Goal: Task Accomplishment & Management: Manage account settings

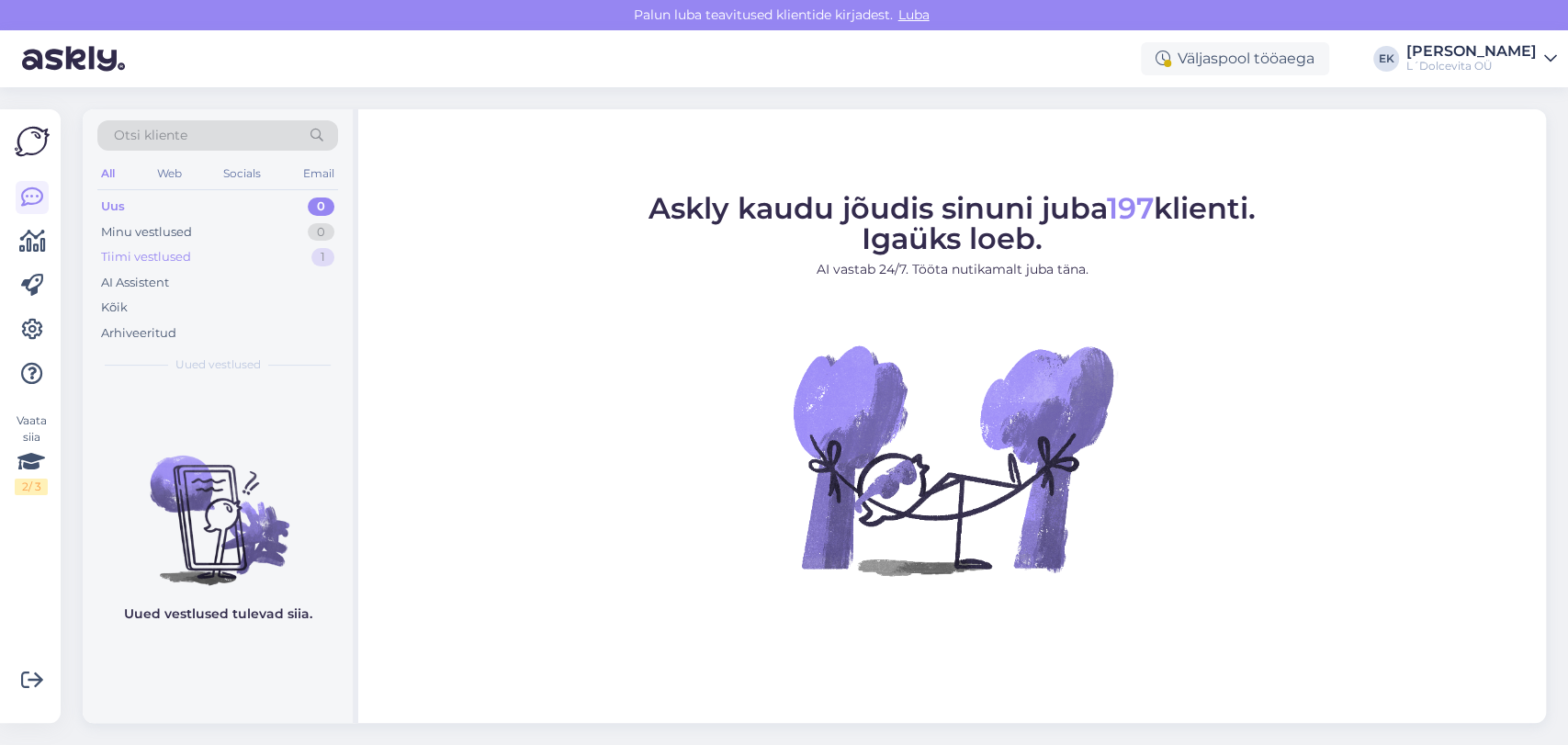
click at [153, 256] on div "Tiimi vestlused" at bounding box center [145, 257] width 90 height 18
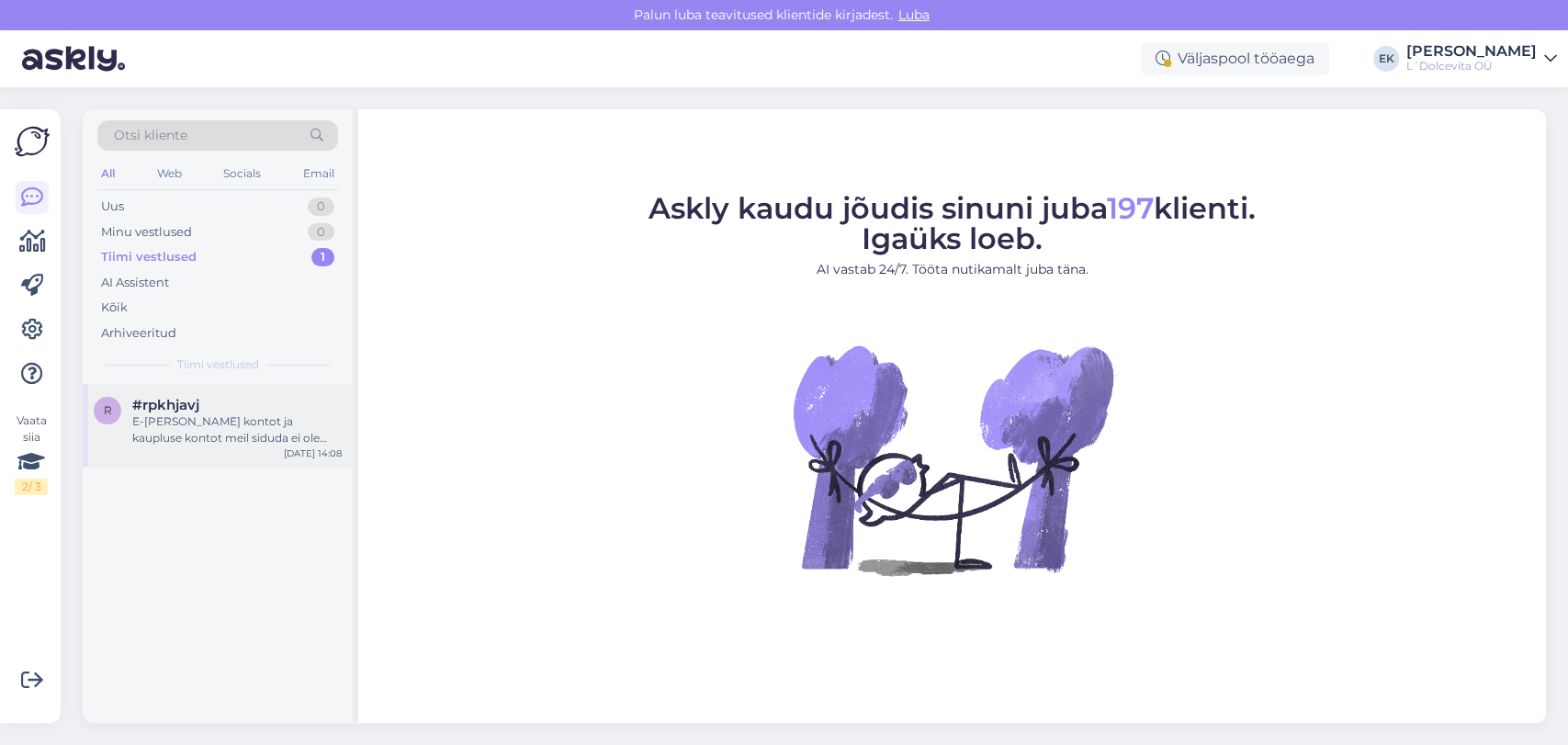
click at [201, 439] on div "E-[PERSON_NAME] kontot ja kaupluse kontot meil siduda ei ole võimalik ja e-poes…" at bounding box center [237, 430] width 210 height 33
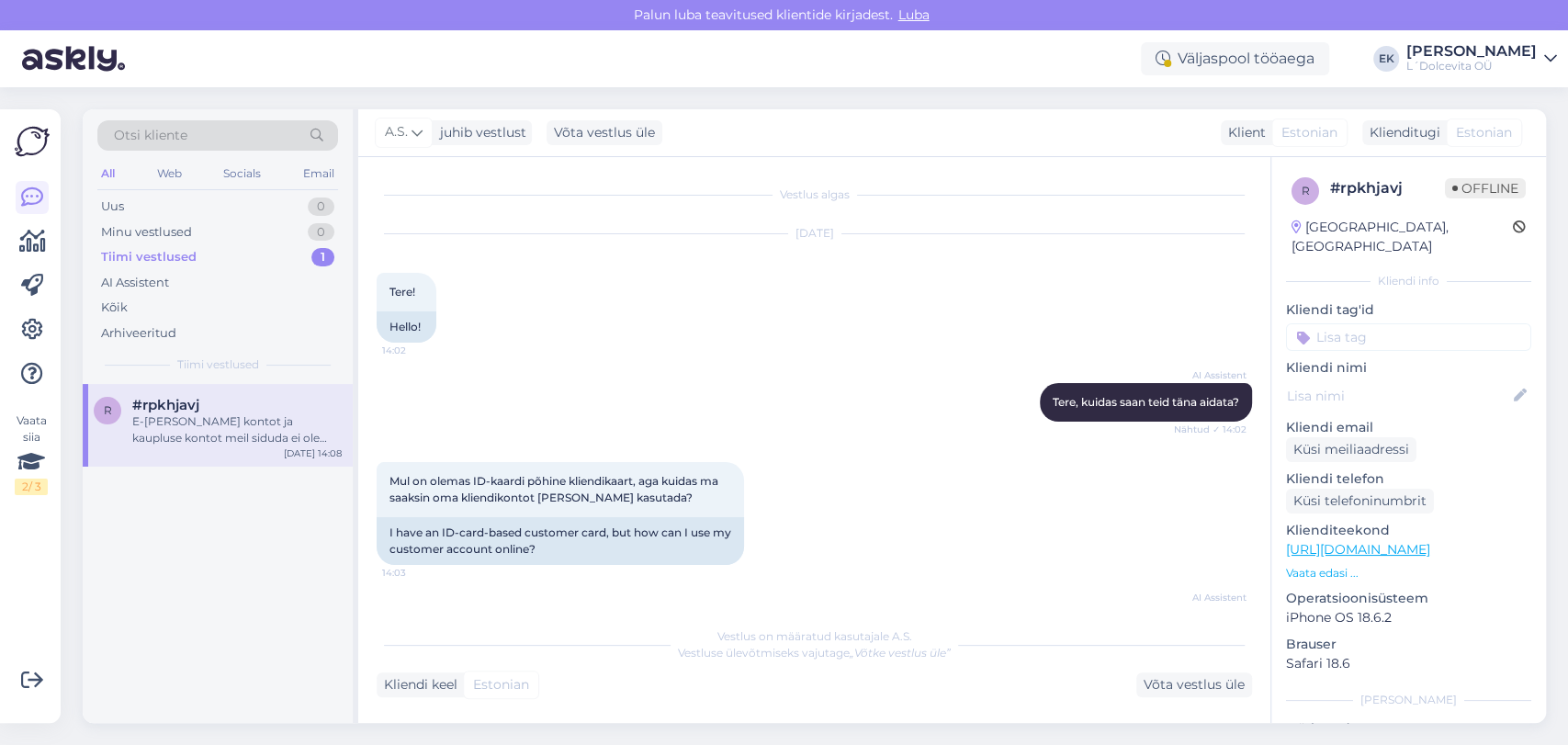
scroll to position [291, 0]
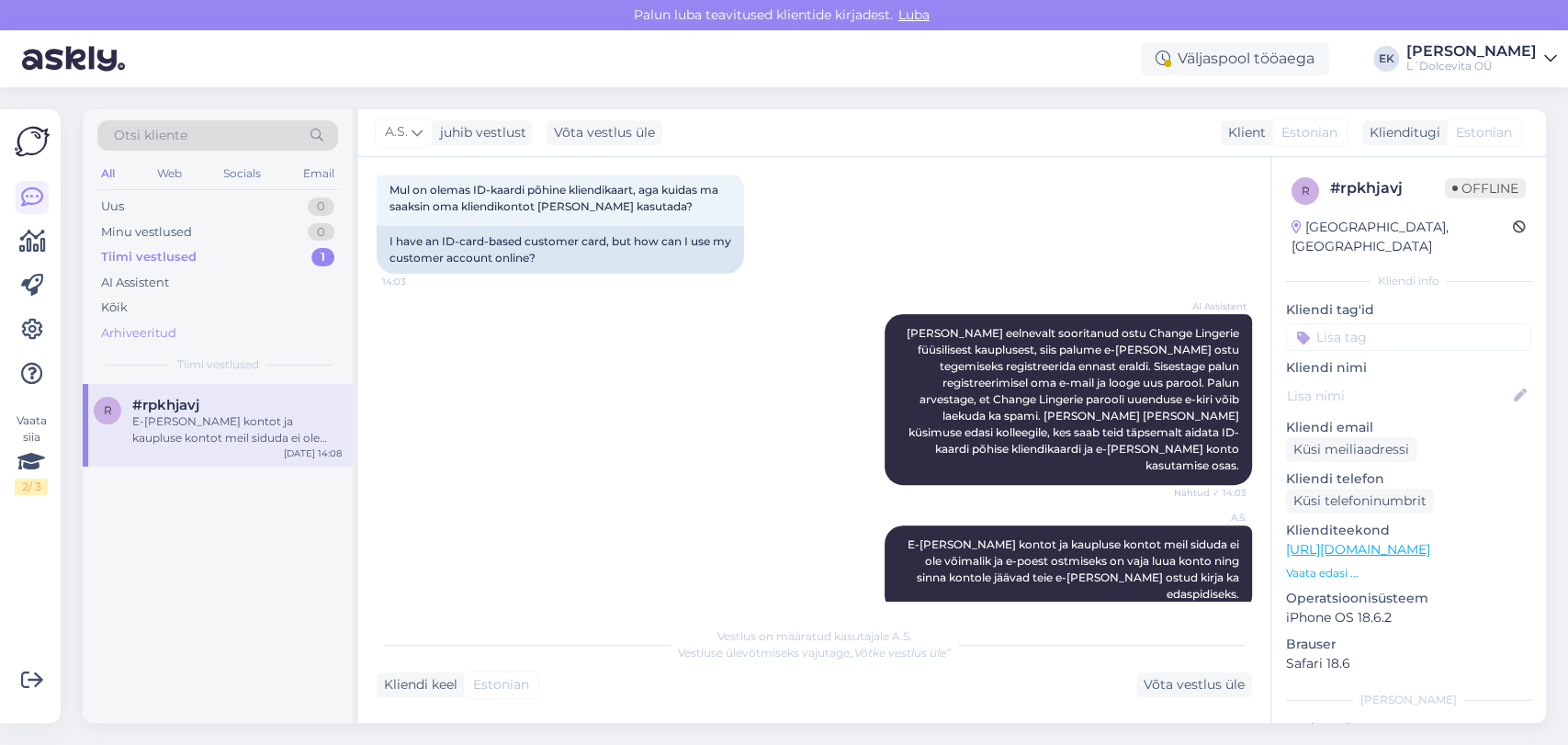
click at [132, 325] on div "Arhiveeritud" at bounding box center [138, 334] width 75 height 18
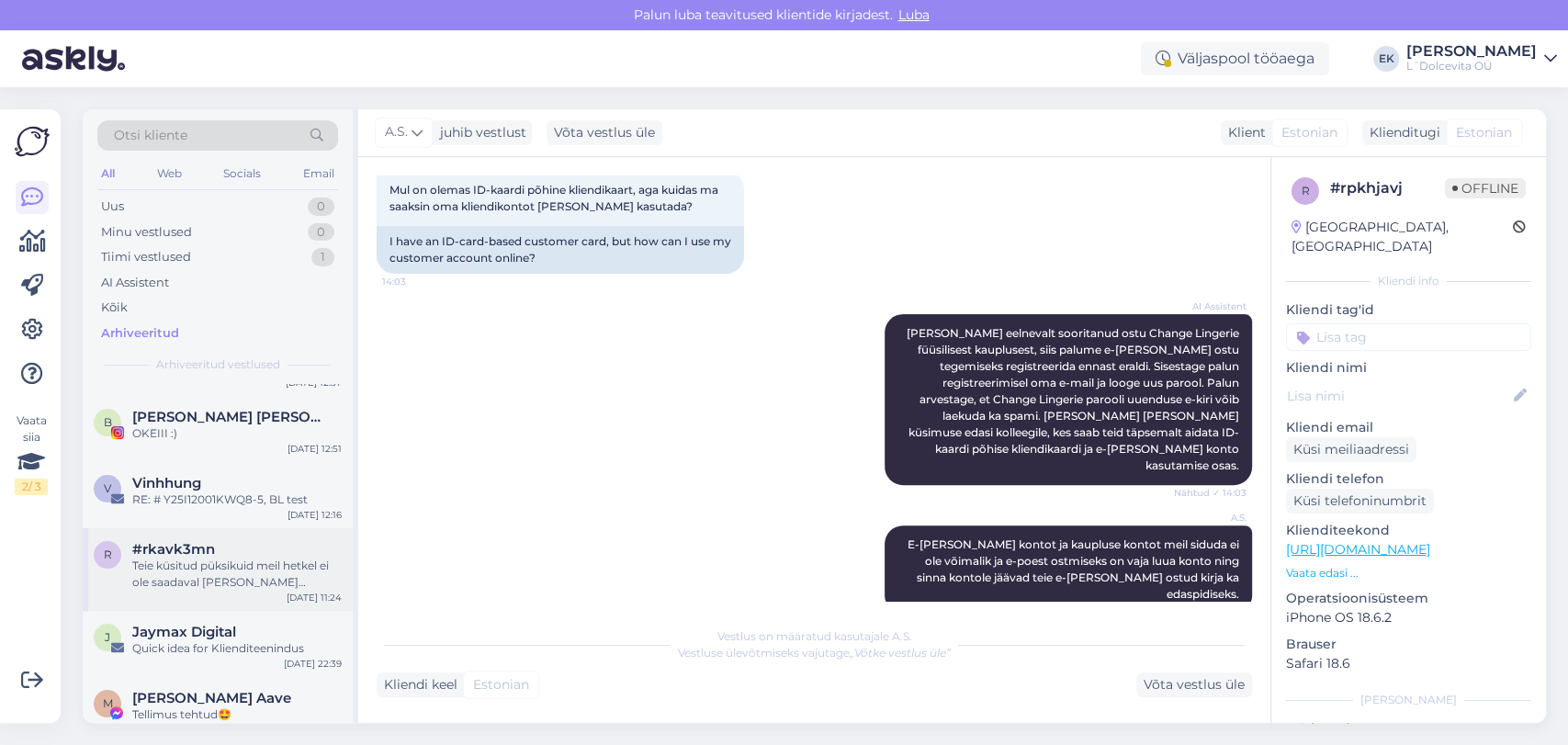
scroll to position [102, 0]
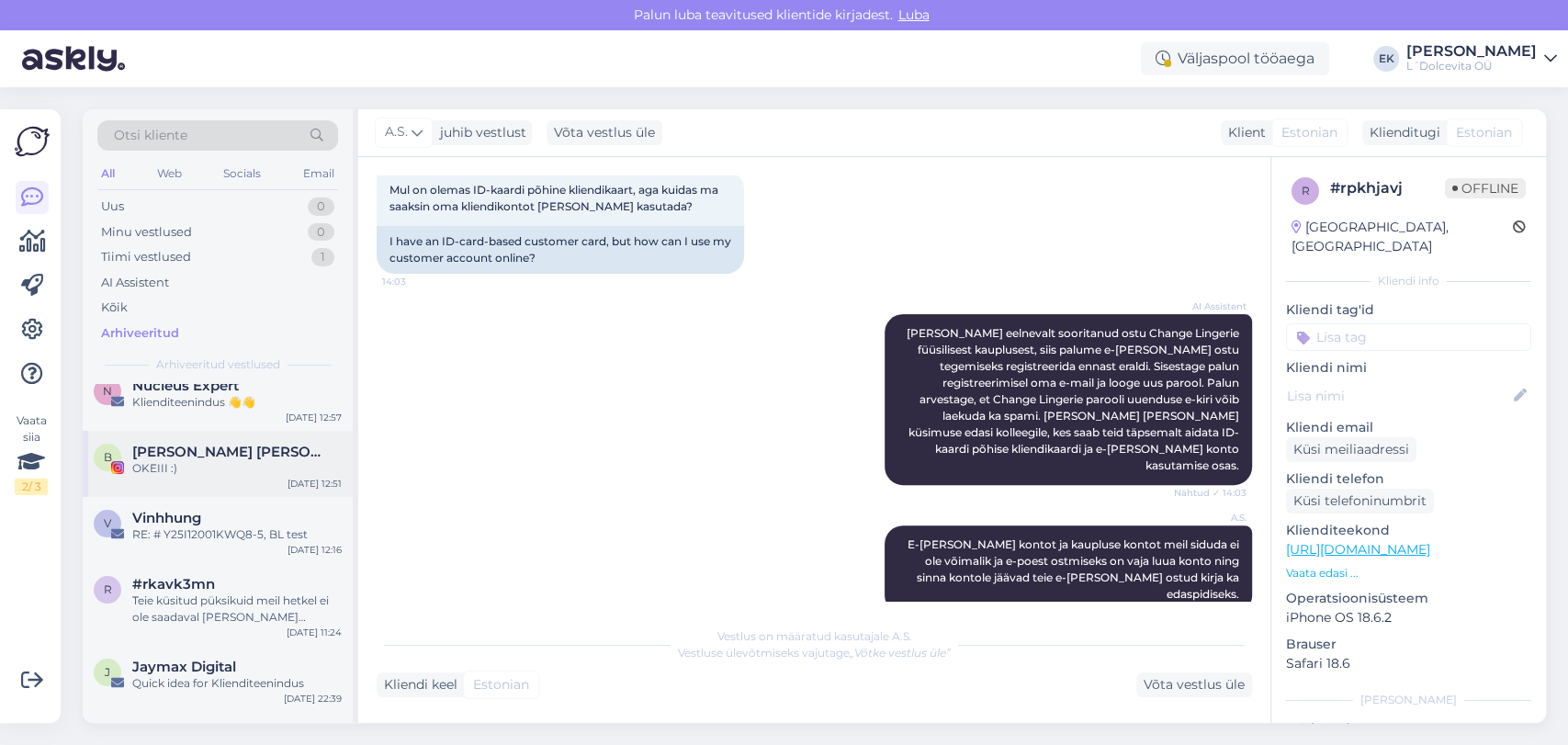
click at [235, 458] on span "[PERSON_NAME] [PERSON_NAME] 🐝🐺" at bounding box center [227, 452] width 191 height 17
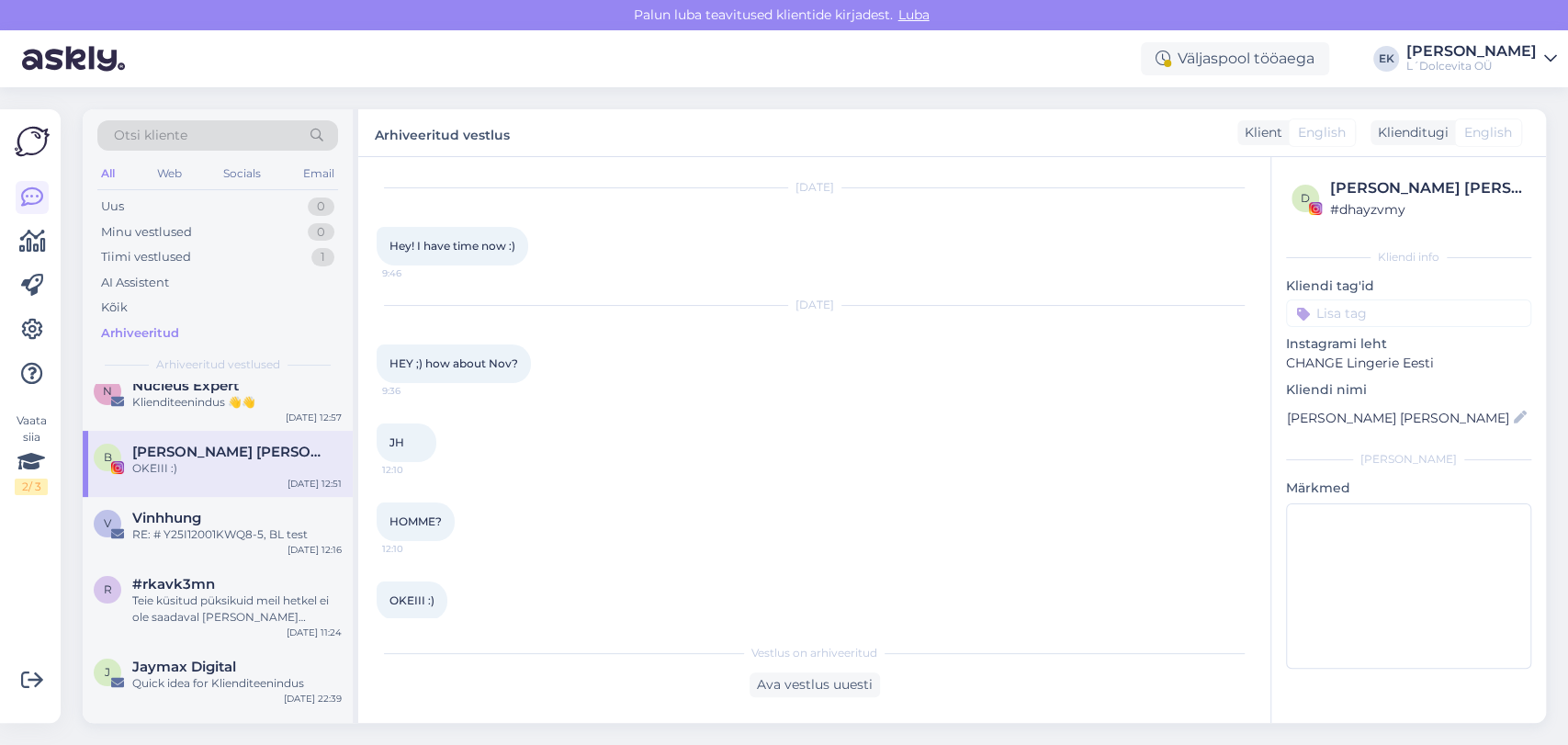
scroll to position [68, 0]
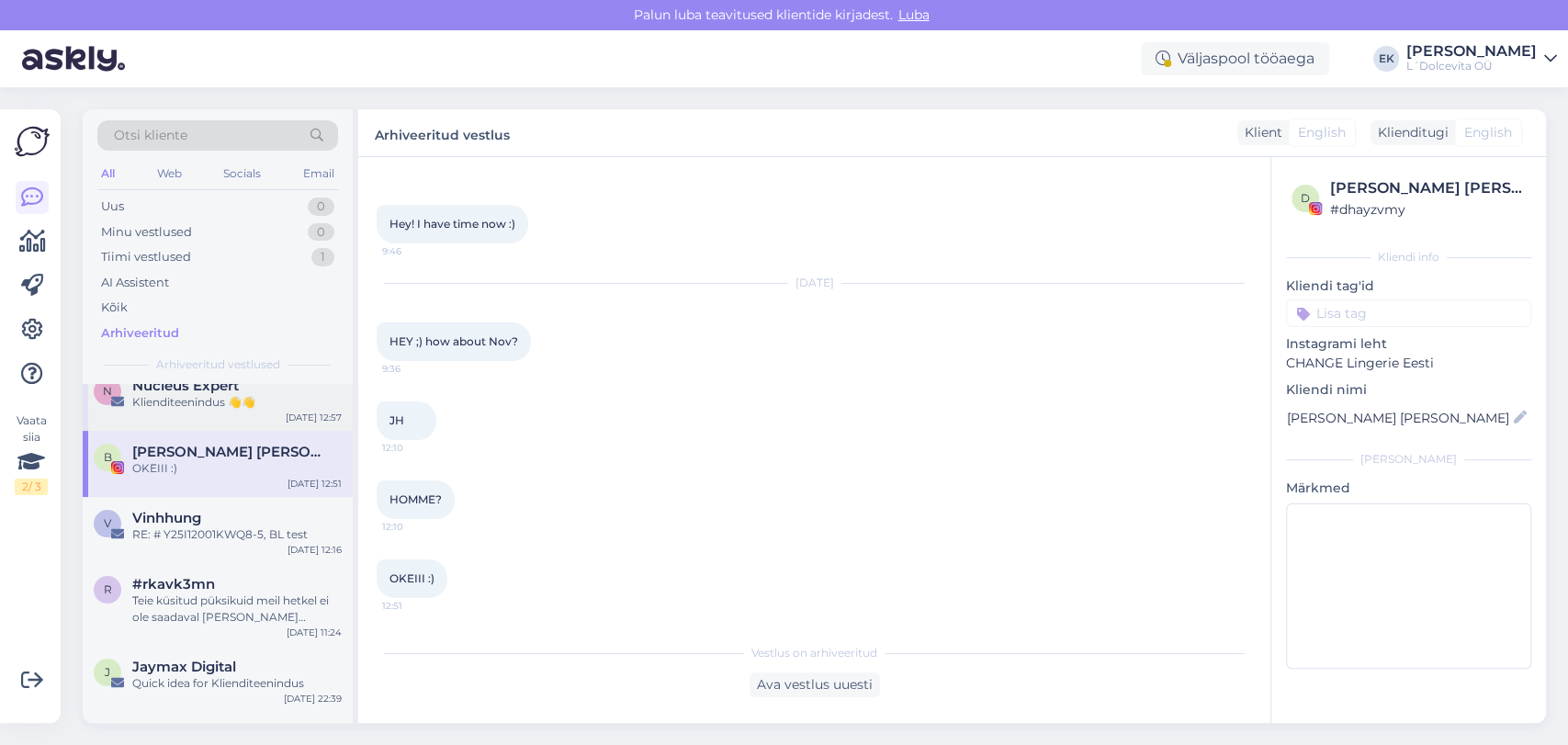
click at [171, 405] on div "Klienditeenindus 👋👋" at bounding box center [237, 402] width 210 height 17
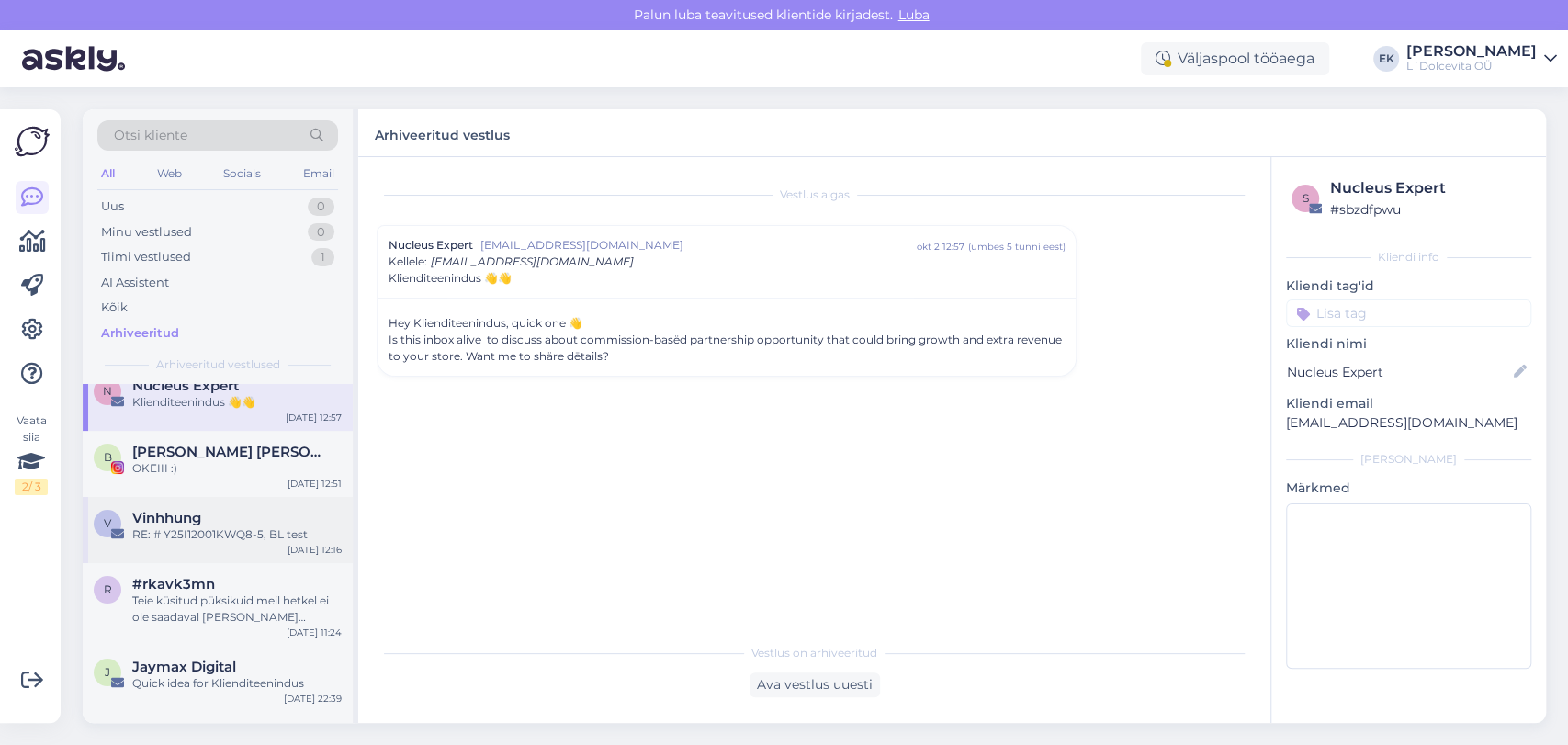
click at [190, 544] on div "V Vinhhung RE: # Y25I12001KWQ8-5, BL test [DATE] 12:16" at bounding box center [217, 531] width 270 height 67
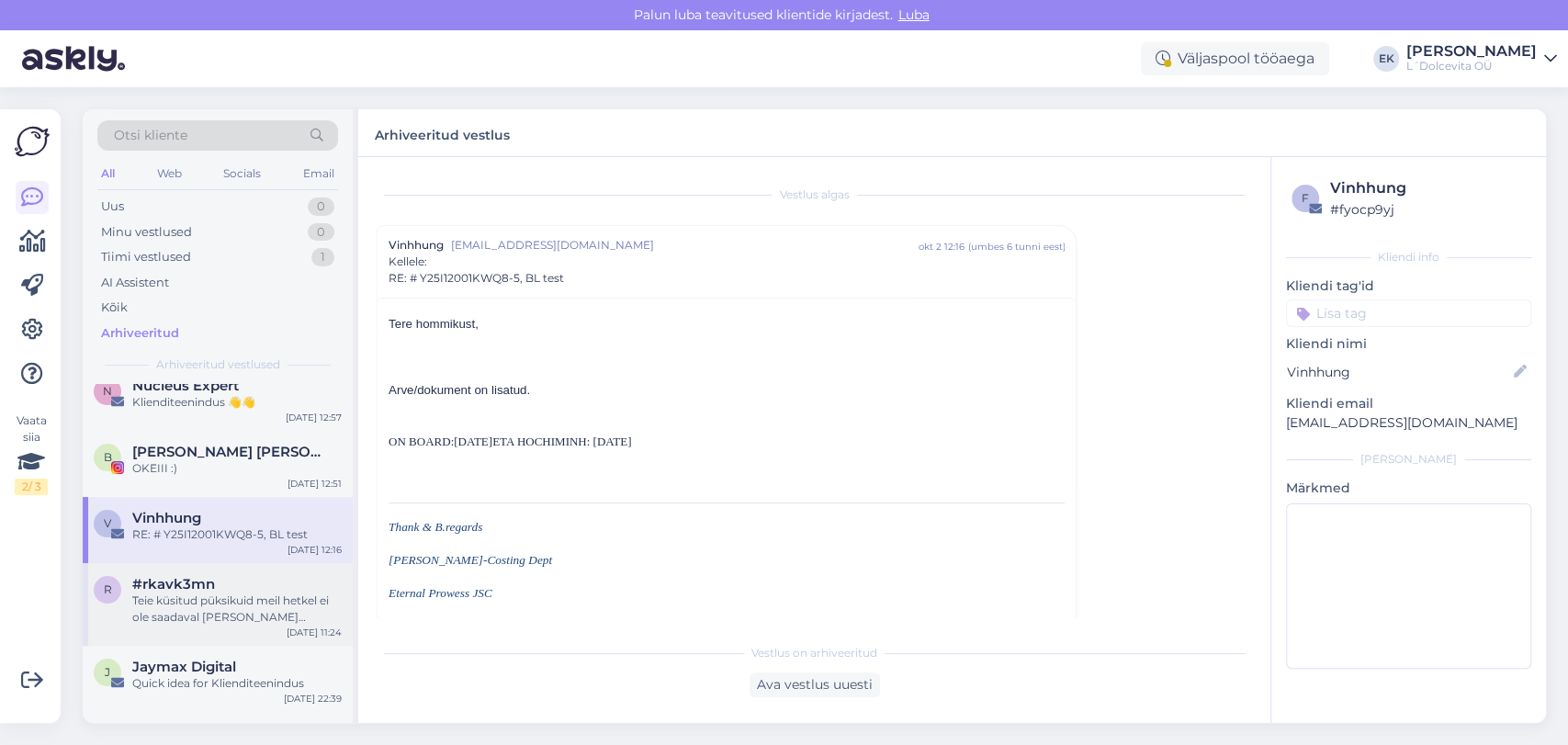
click at [198, 597] on div "Teie küsitud püksikuid meil hetkel ei ole saadaval [PERSON_NAME] suurusi." at bounding box center [237, 609] width 210 height 33
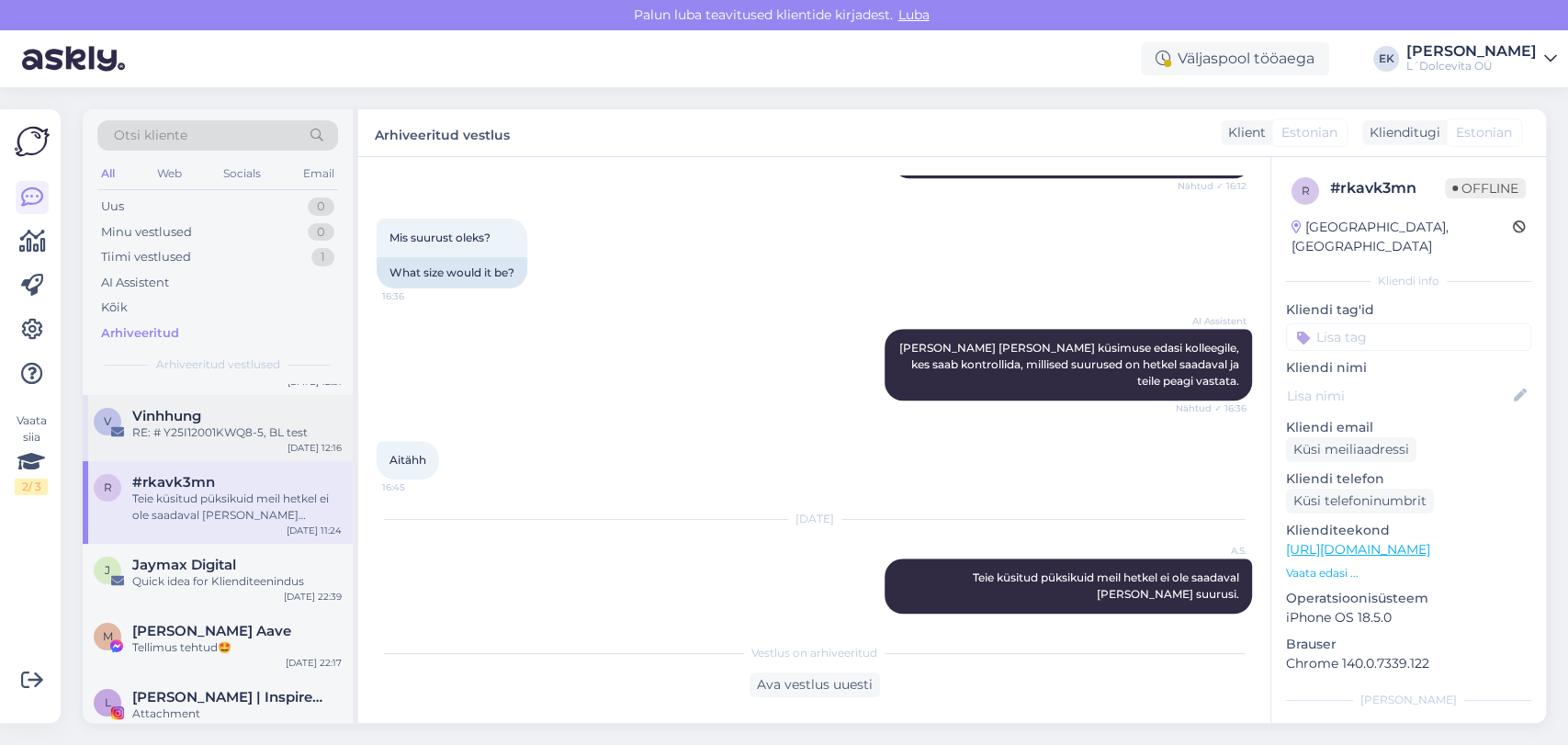
scroll to position [306, 0]
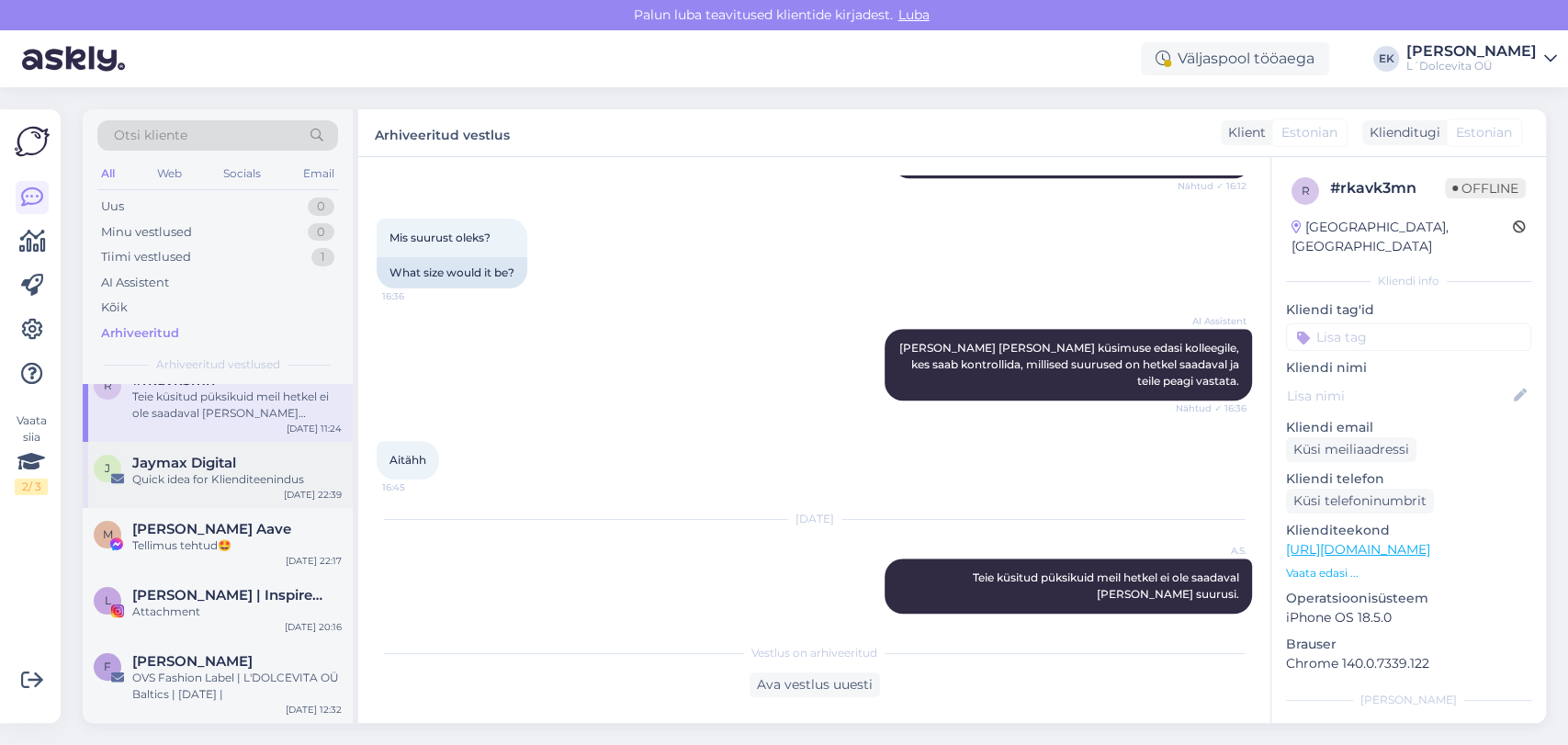
click at [213, 490] on div "J Jaymax Digital Quick idea for Klienditeenindus [DATE] 22:39" at bounding box center [217, 475] width 270 height 67
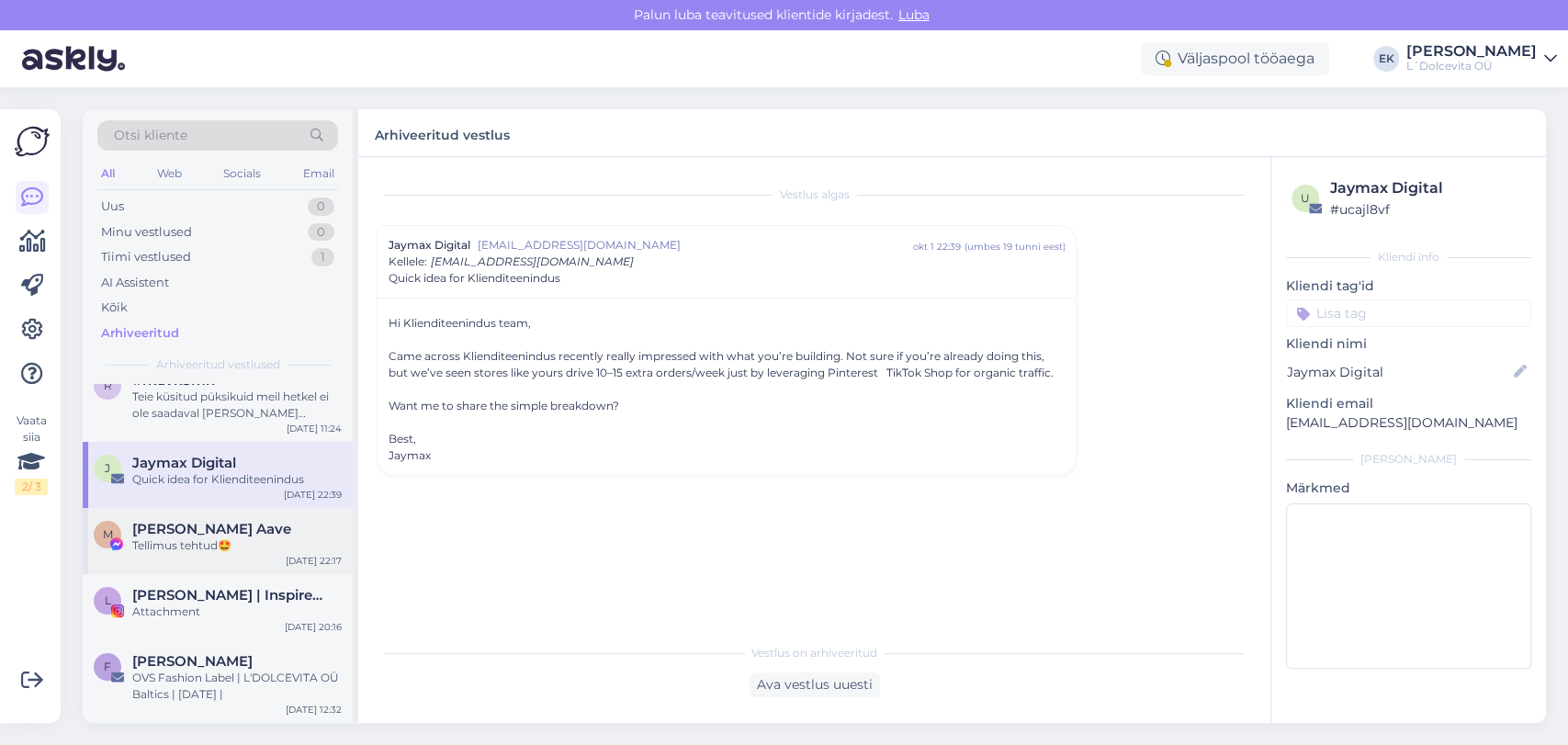
click at [214, 530] on div "[PERSON_NAME] Aave" at bounding box center [237, 529] width 210 height 17
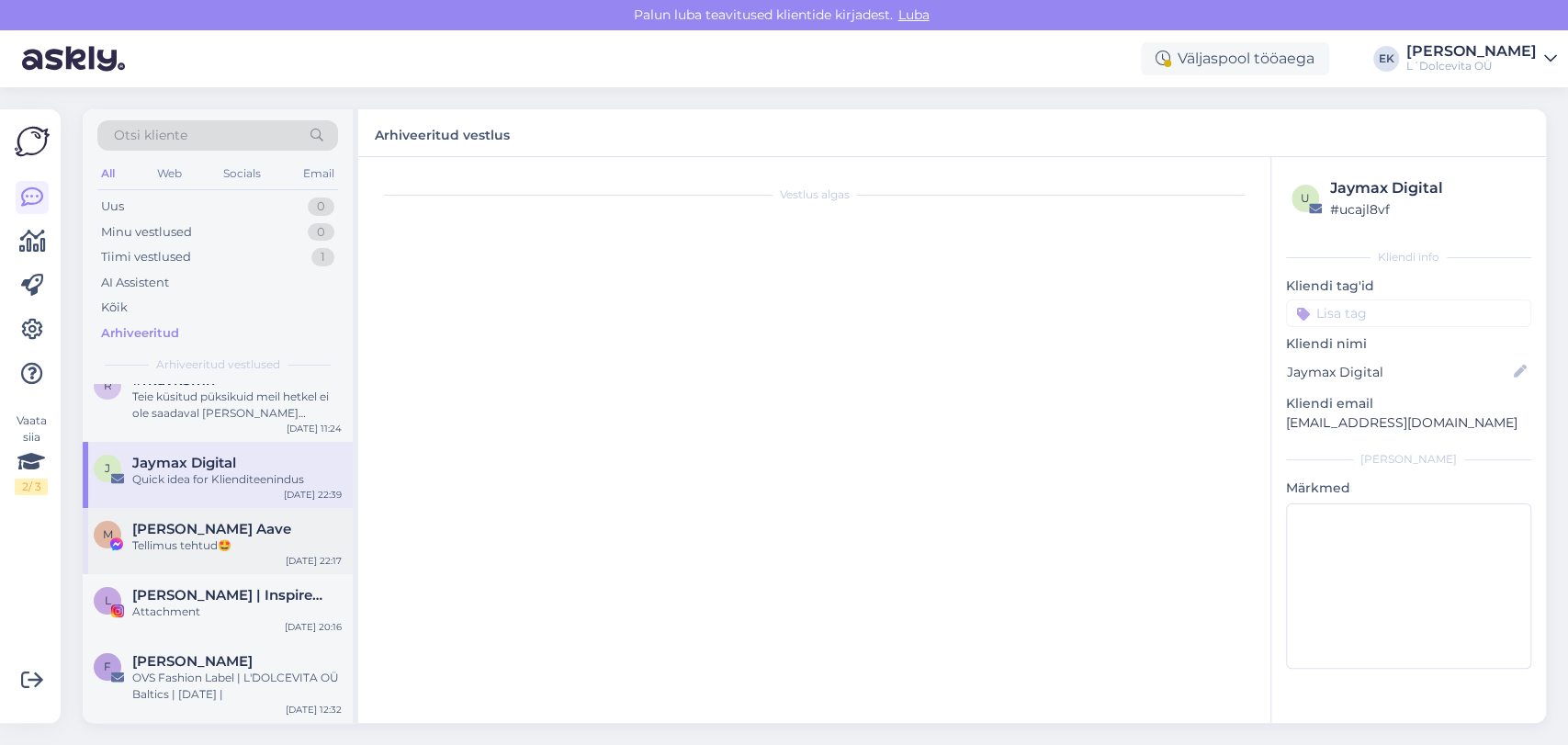
scroll to position [3377, 0]
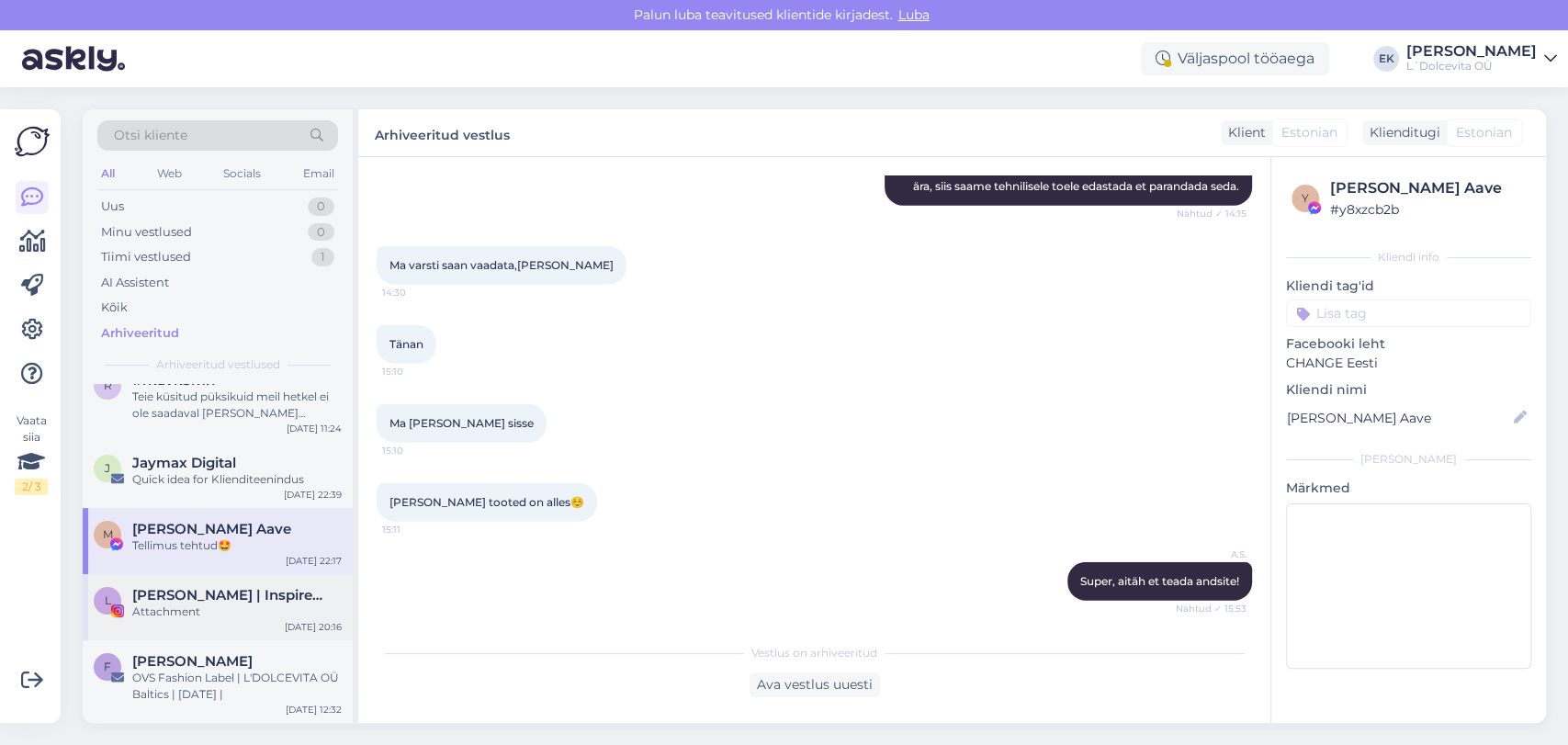
click at [204, 608] on div "Attachment" at bounding box center [237, 612] width 210 height 17
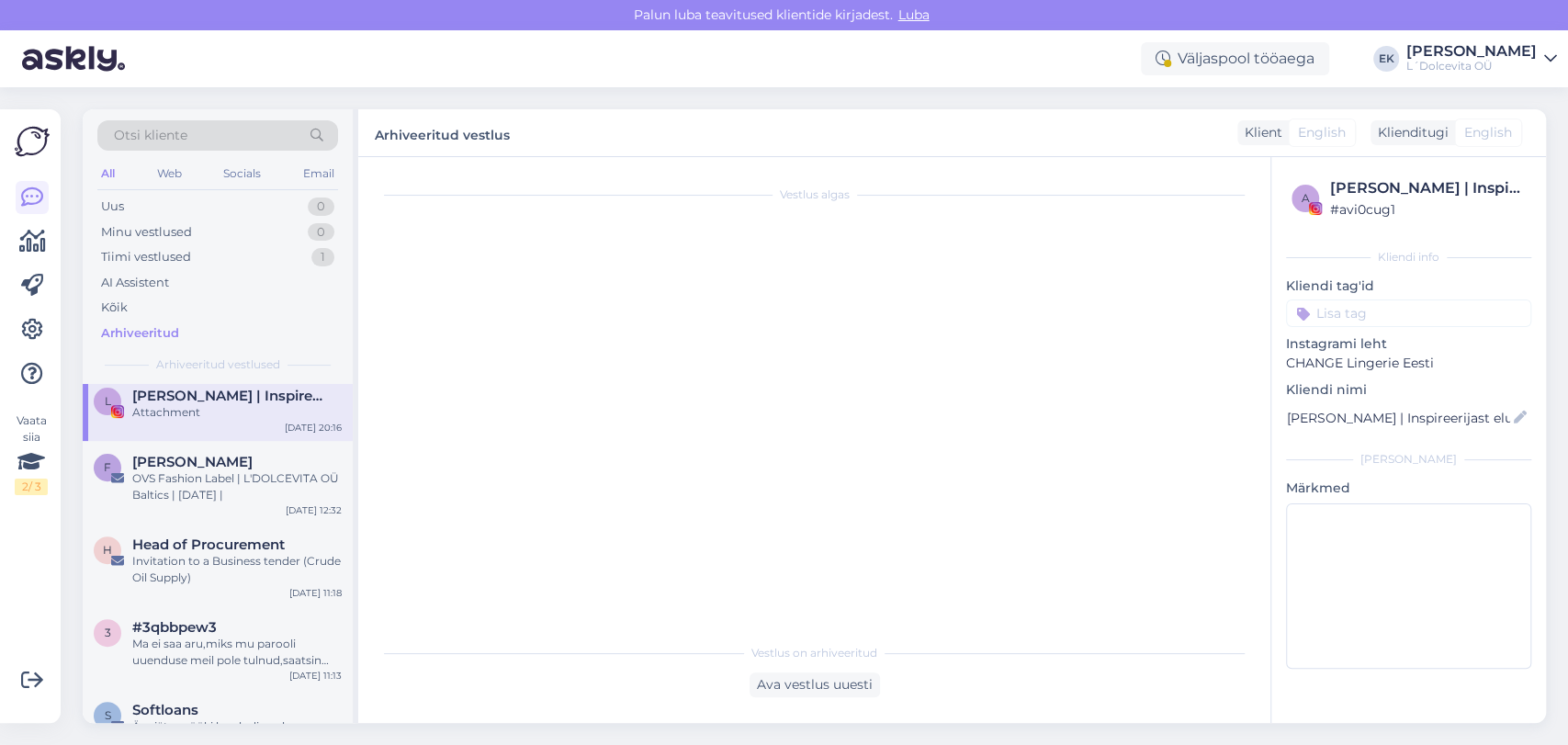
scroll to position [510, 0]
click at [219, 542] on span "Head of Procurement" at bounding box center [208, 540] width 153 height 17
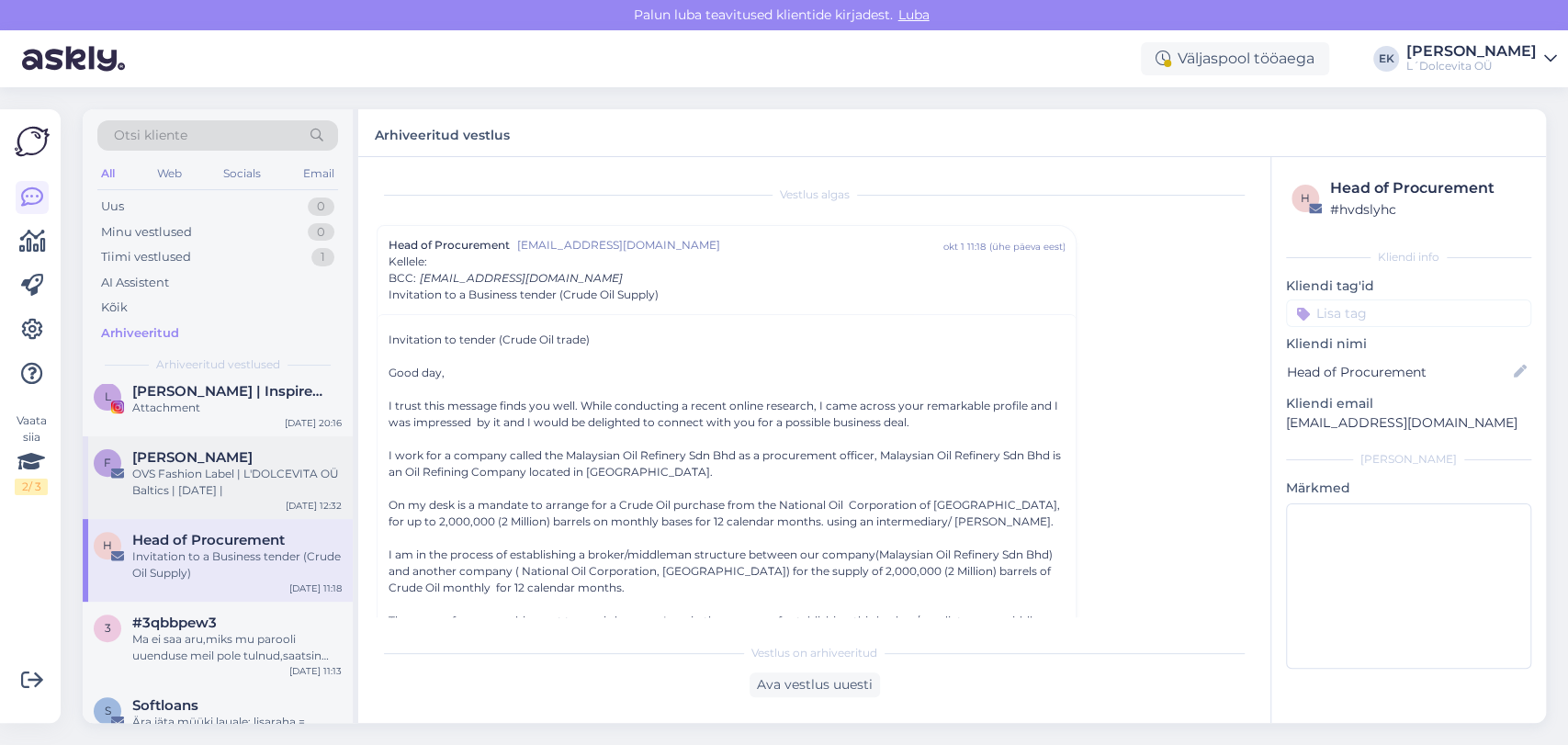
click at [213, 469] on div "OVS Fashion Label | L'DOLCEVITA OÜ Baltics | [DATE] |" at bounding box center [237, 482] width 210 height 33
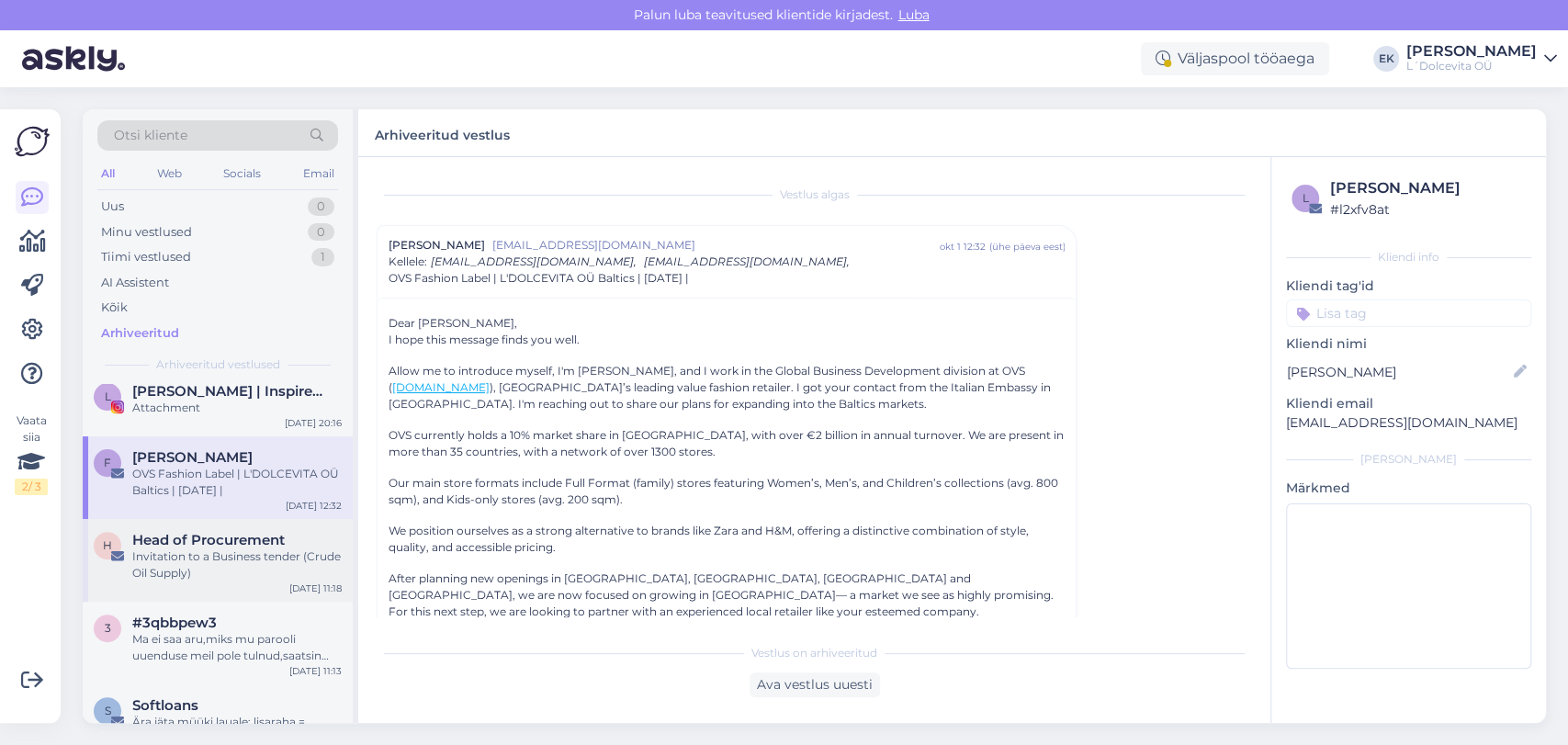
scroll to position [714, 0]
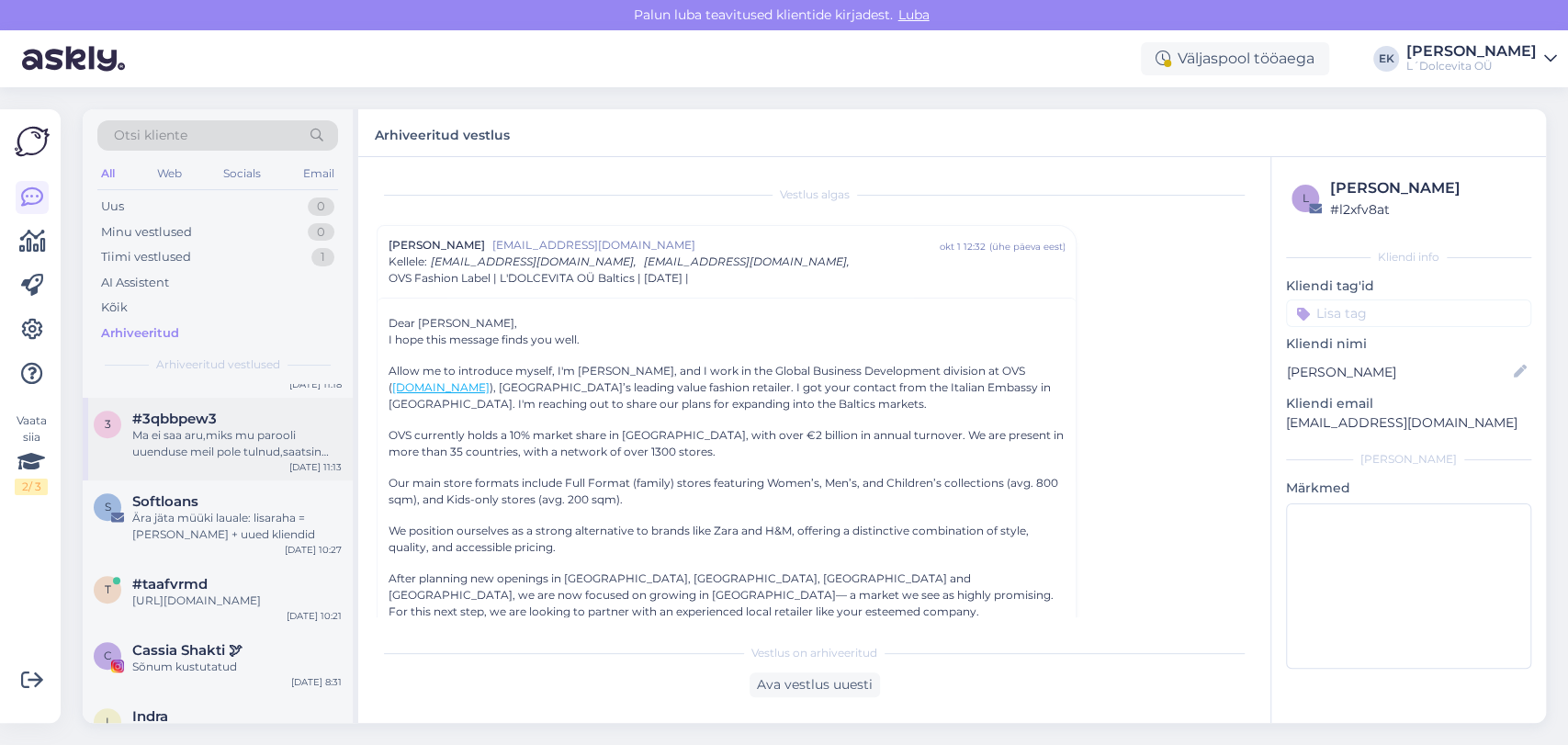
click at [219, 454] on div "Ma ei saa aru,miks mu parooli uuenduse meil pole tulnud,saatsin juba vist kaks …" at bounding box center [237, 444] width 210 height 33
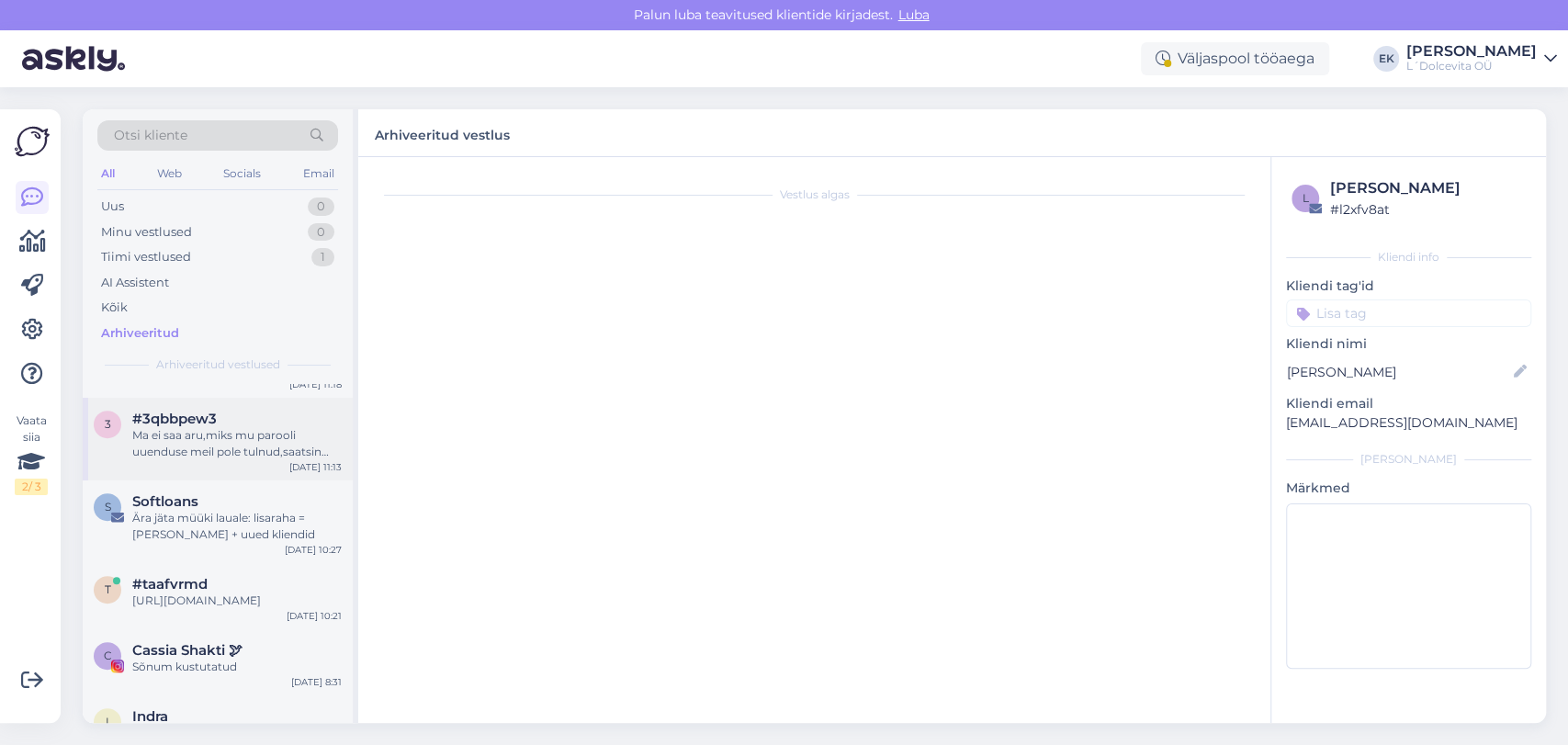
scroll to position [3510, 0]
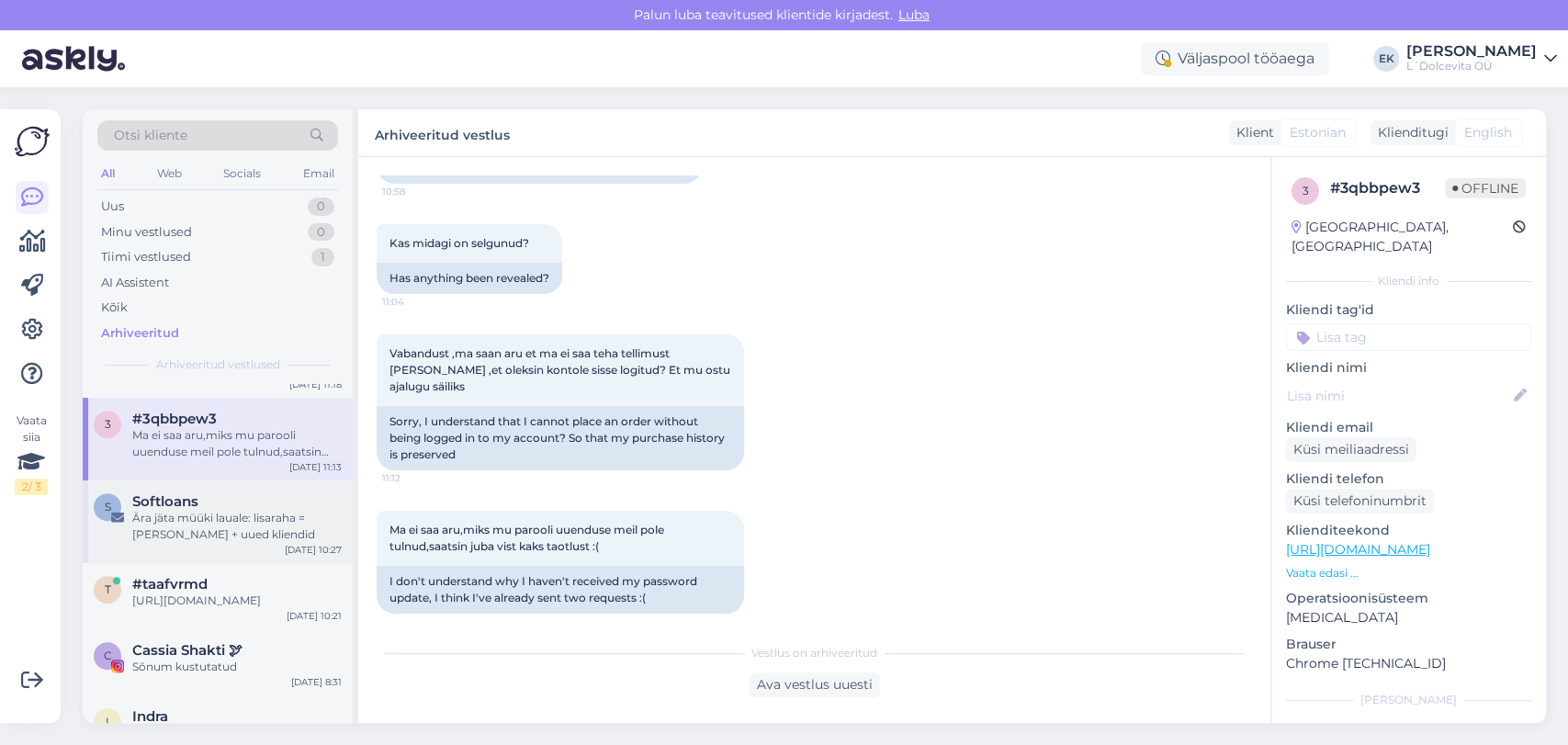
click at [223, 528] on div "Ära jäta müüki lauale: lisaraha = [PERSON_NAME] + uued kliendid" at bounding box center [237, 527] width 210 height 33
